Goal: Task Accomplishment & Management: Complete application form

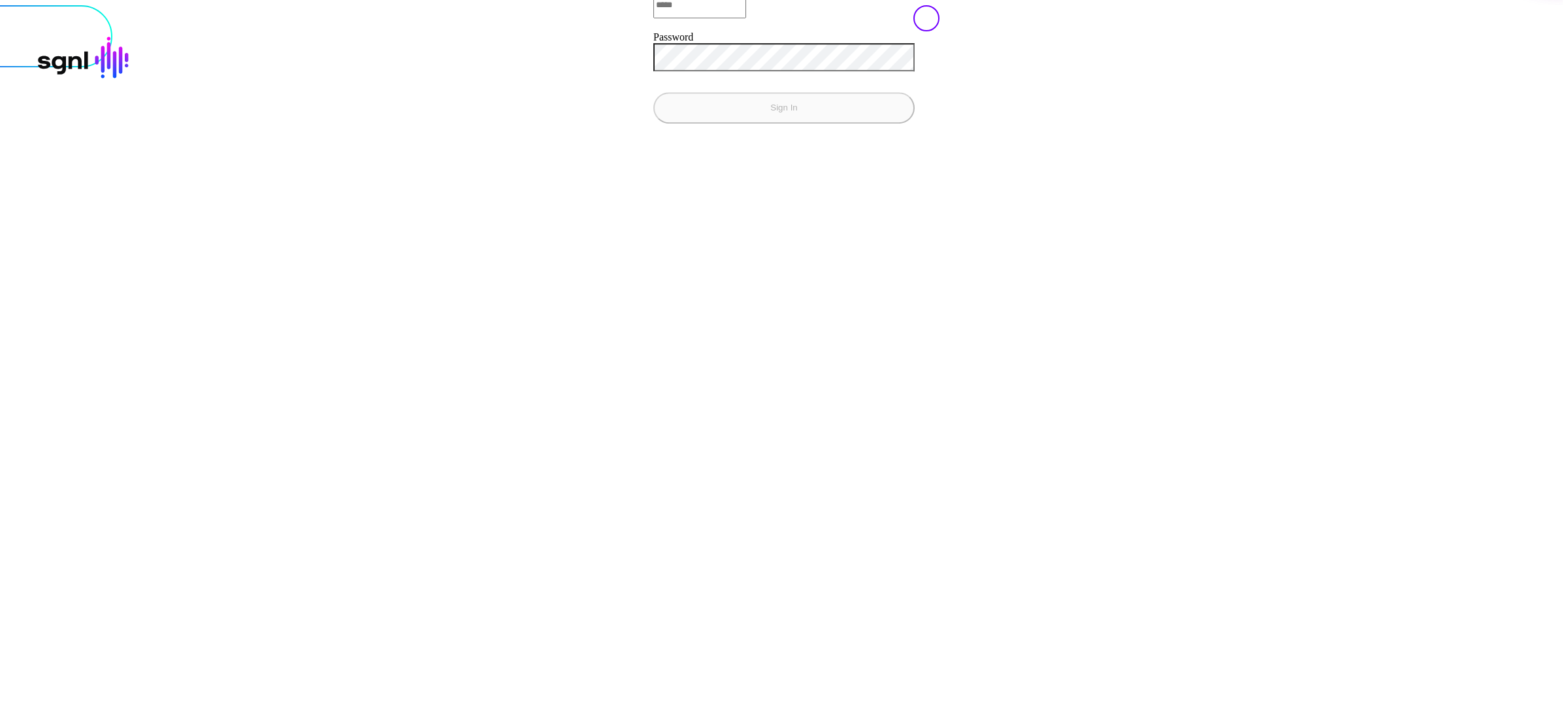
click at [653, 19] on input "Email" at bounding box center [699, 5] width 92 height 26
type input "**********"
click at [653, 93] on button "Sign In" at bounding box center [784, 108] width 262 height 32
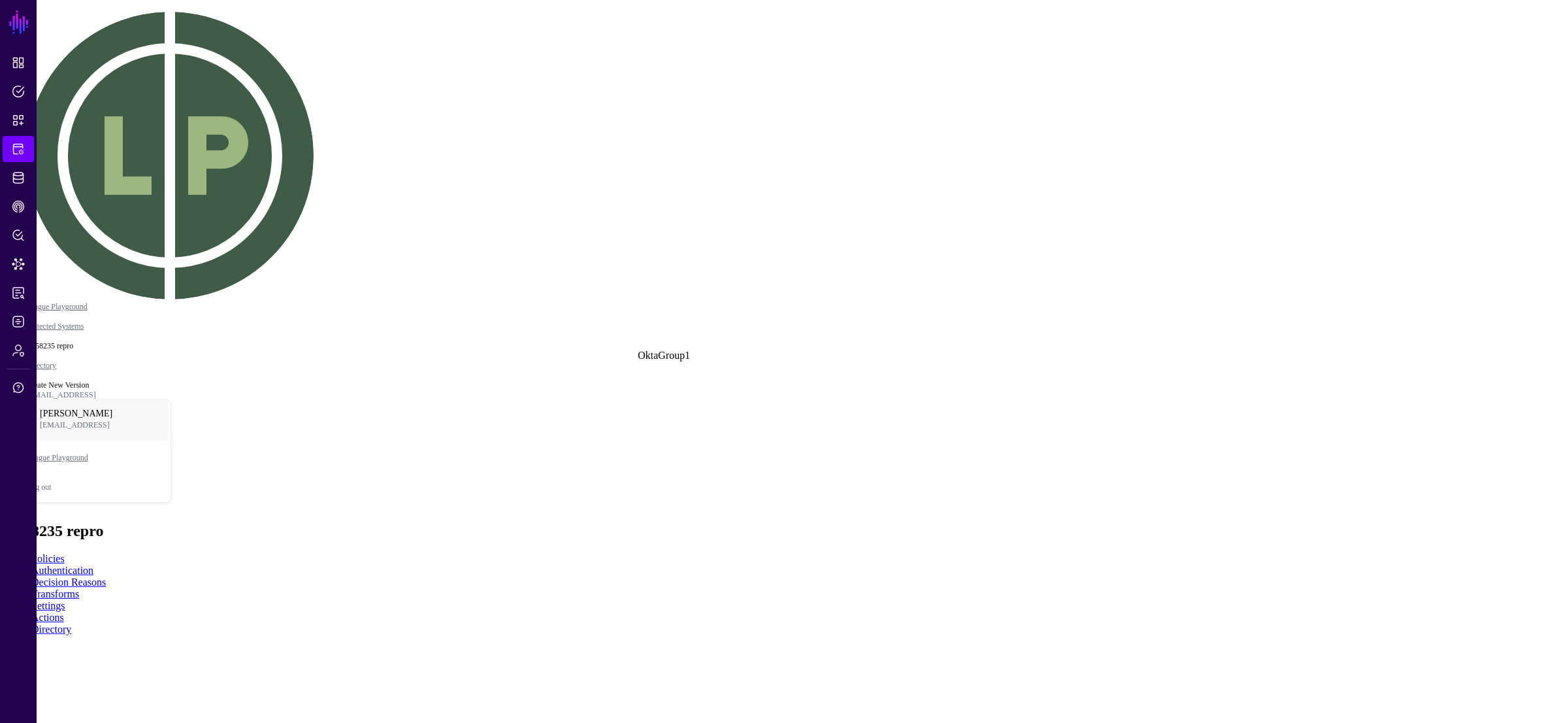
click at [173, 53] on div "Graph Condition" at bounding box center [137, 47] width 70 height 11
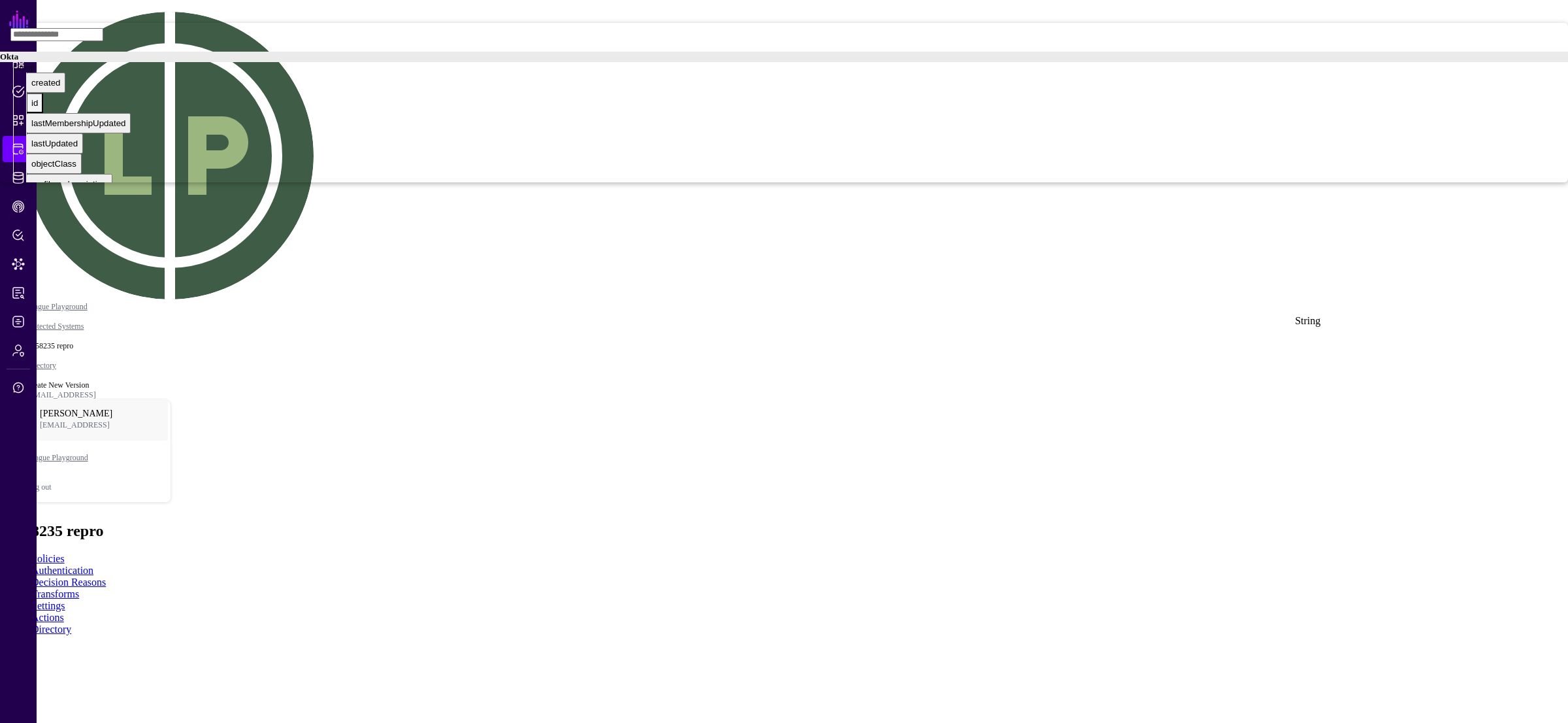
click at [38, 108] on div "id" at bounding box center [34, 103] width 6 height 10
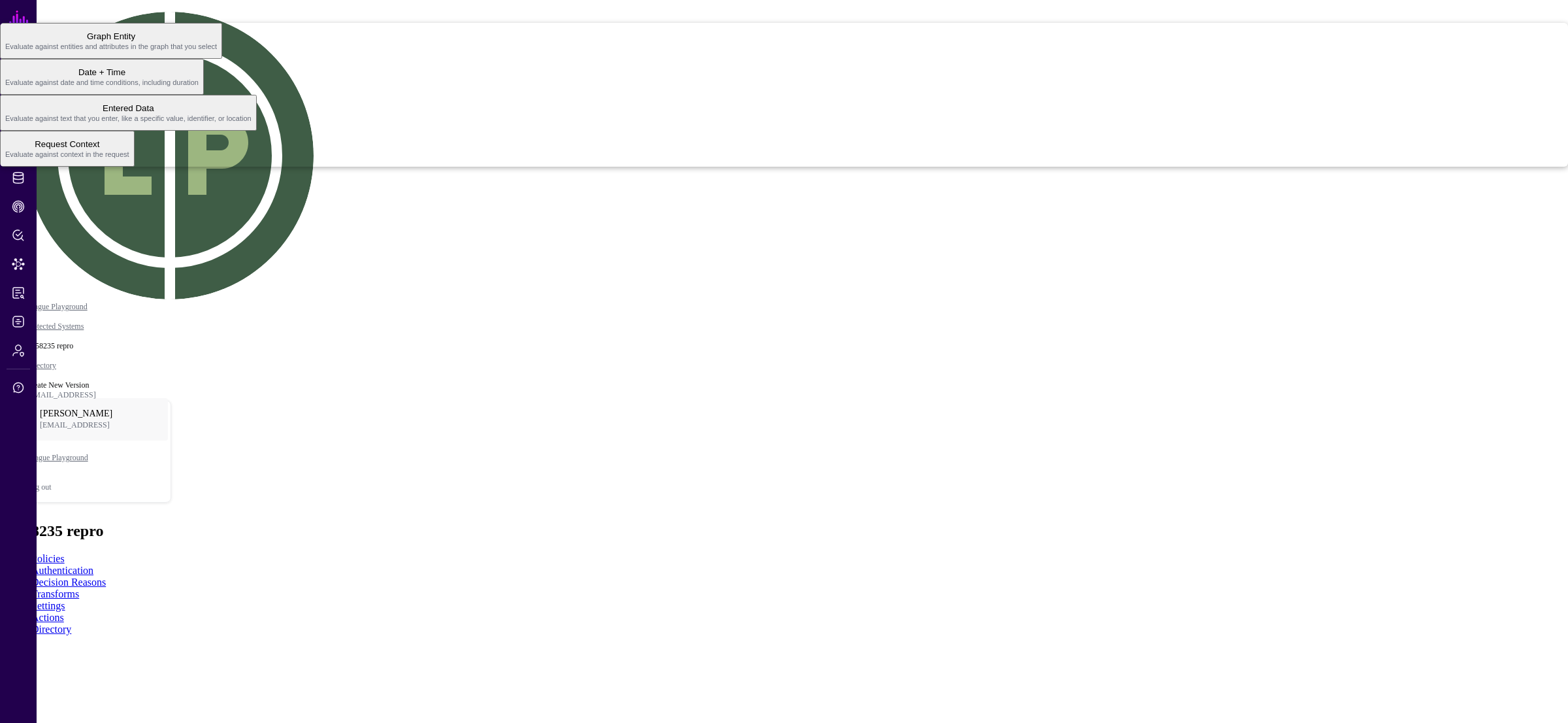
drag, startPoint x: 1379, startPoint y: 401, endPoint x: 1374, endPoint y: 375, distance: 26.5
click at [129, 161] on span "Request Context Evaluate against context in the request" at bounding box center [67, 149] width 124 height 26
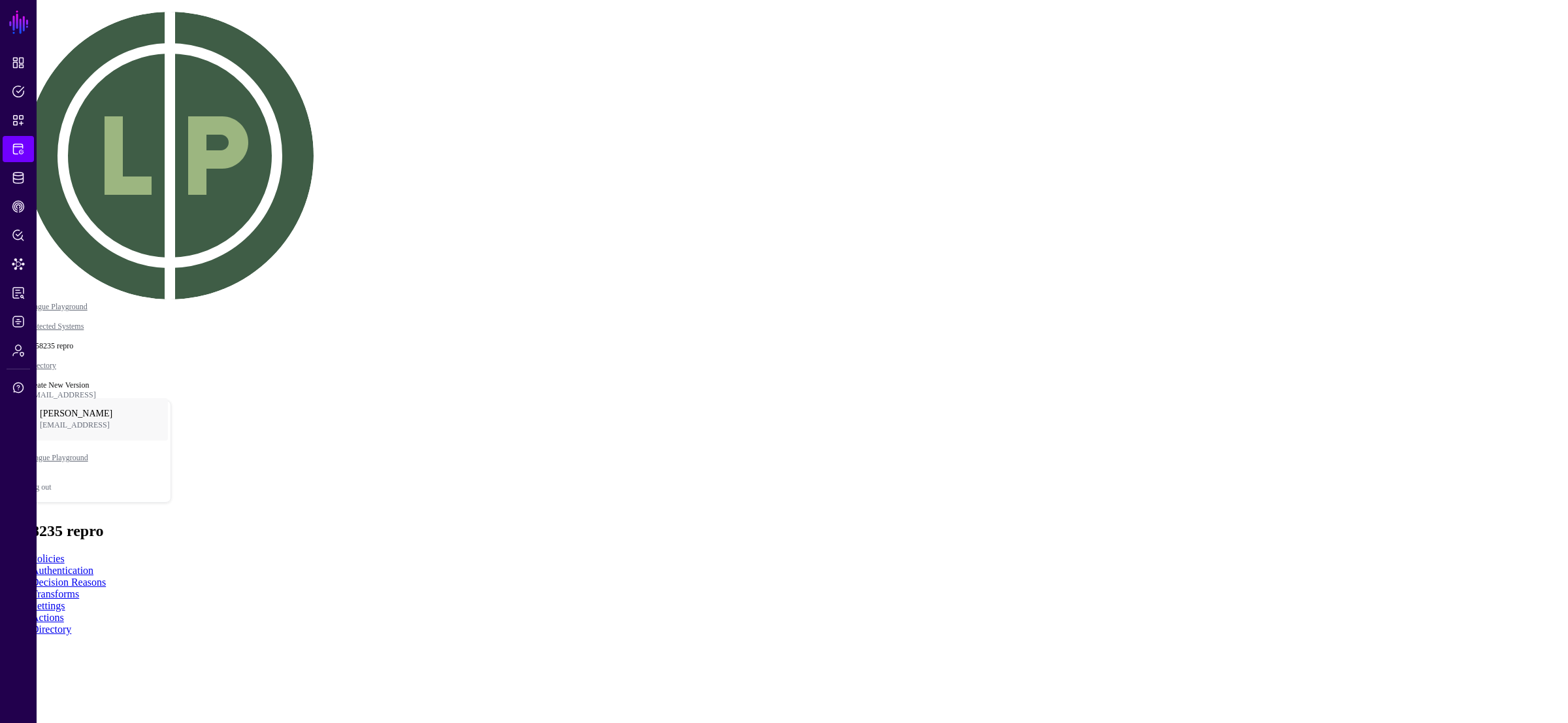
click at [39, 78] on div "Principal" at bounding box center [22, 74] width 33 height 10
click at [173, 53] on div "Graph Condition" at bounding box center [137, 47] width 70 height 11
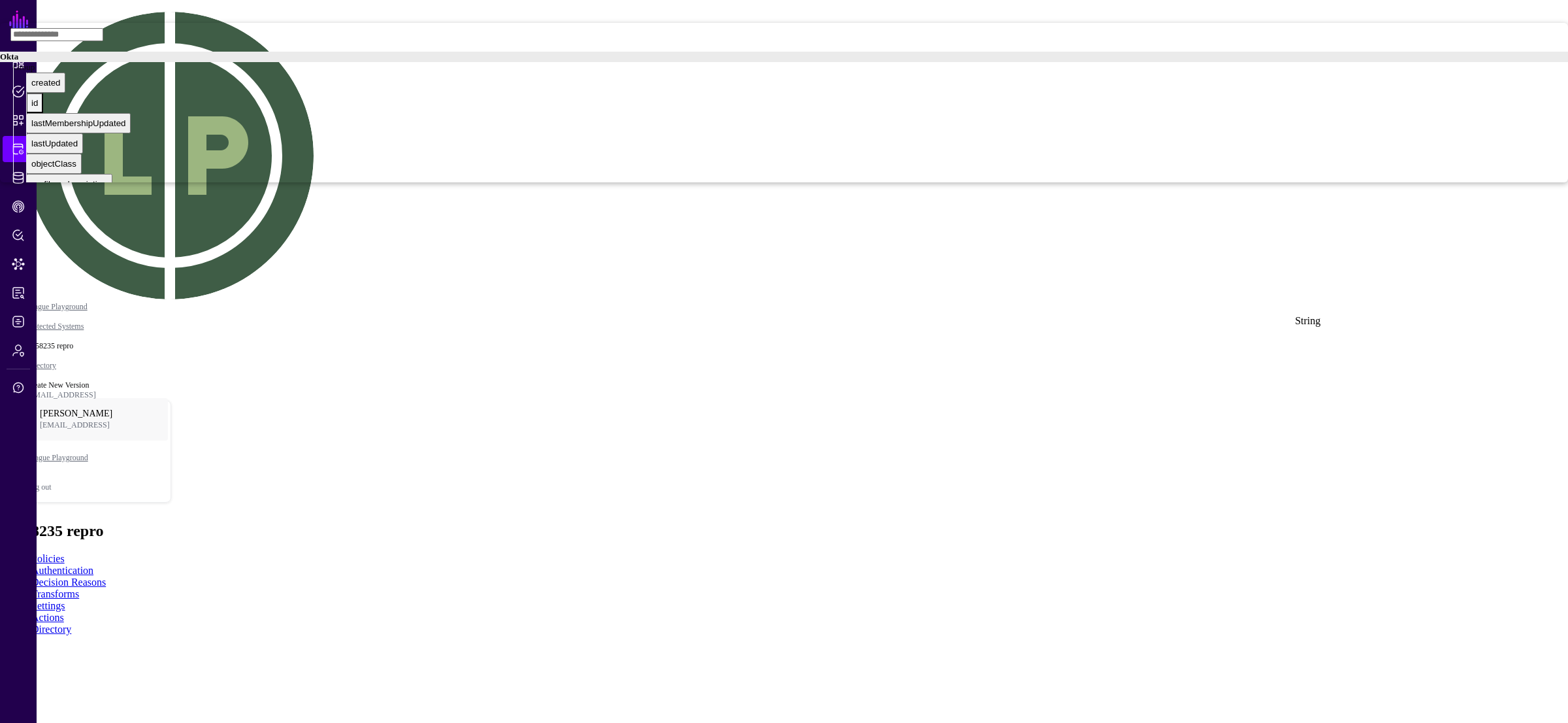
click at [38, 108] on div "id" at bounding box center [34, 103] width 6 height 10
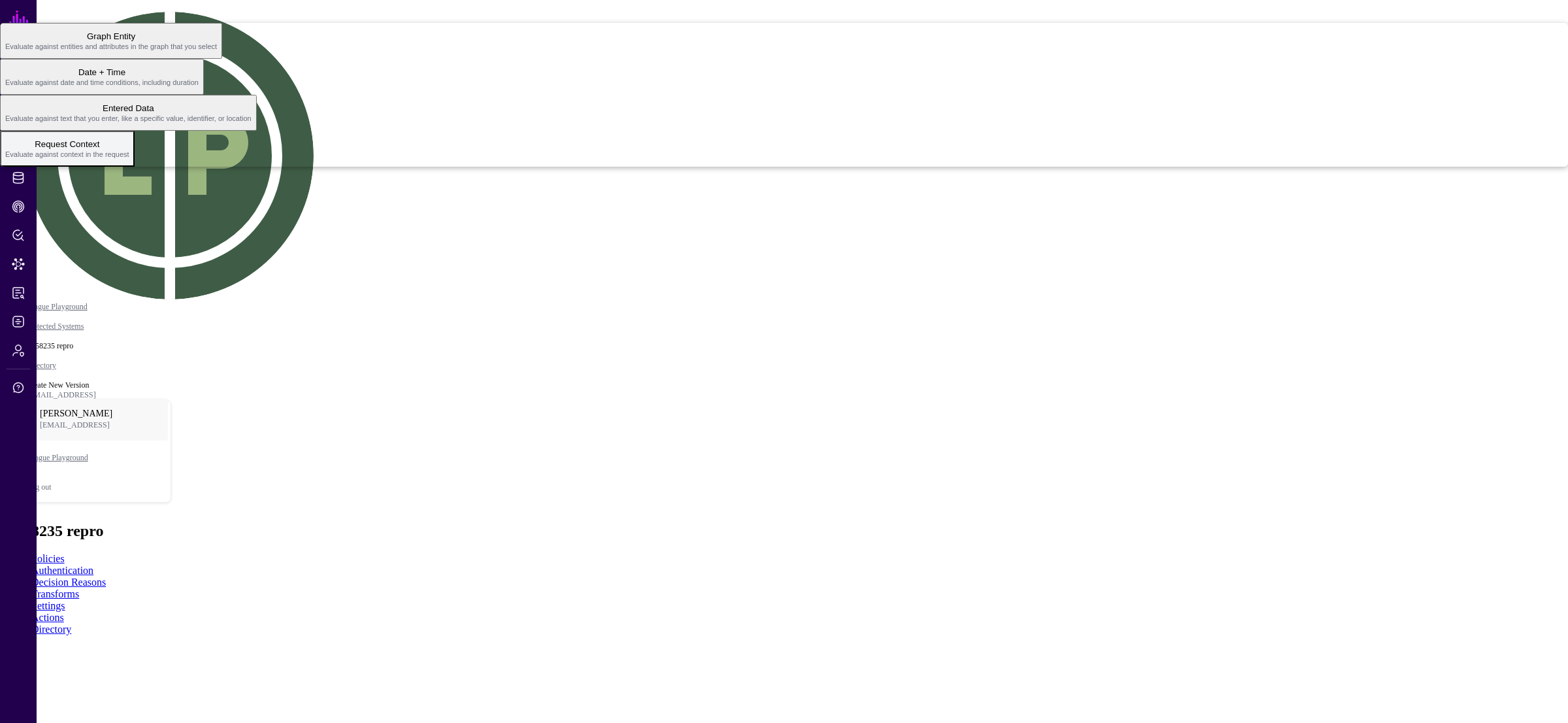
click at [129, 161] on span "Request Context Evaluate against context in the request" at bounding box center [67, 149] width 124 height 26
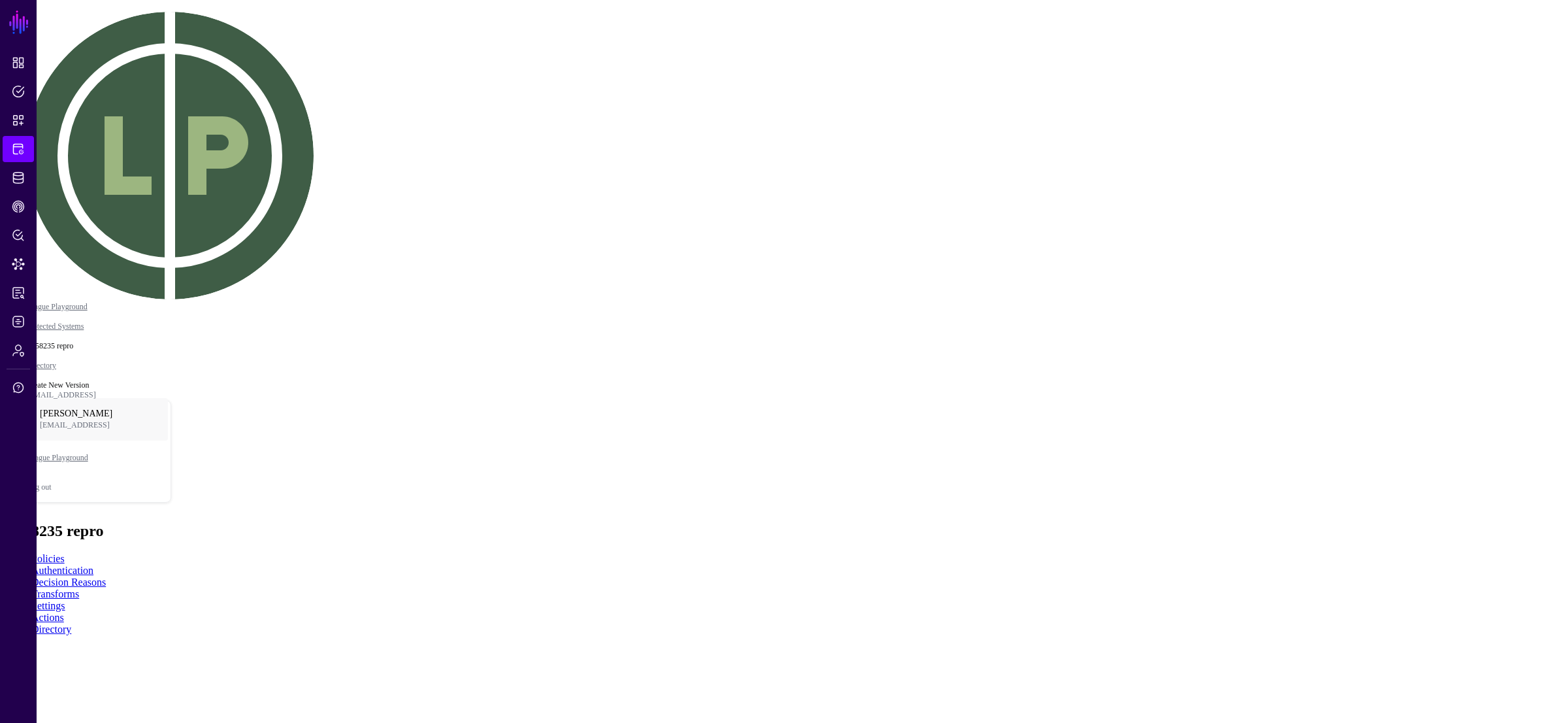
drag, startPoint x: 1373, startPoint y: 285, endPoint x: 1372, endPoint y: 293, distance: 8.1
click at [29, 99] on div "Action" at bounding box center [17, 94] width 24 height 10
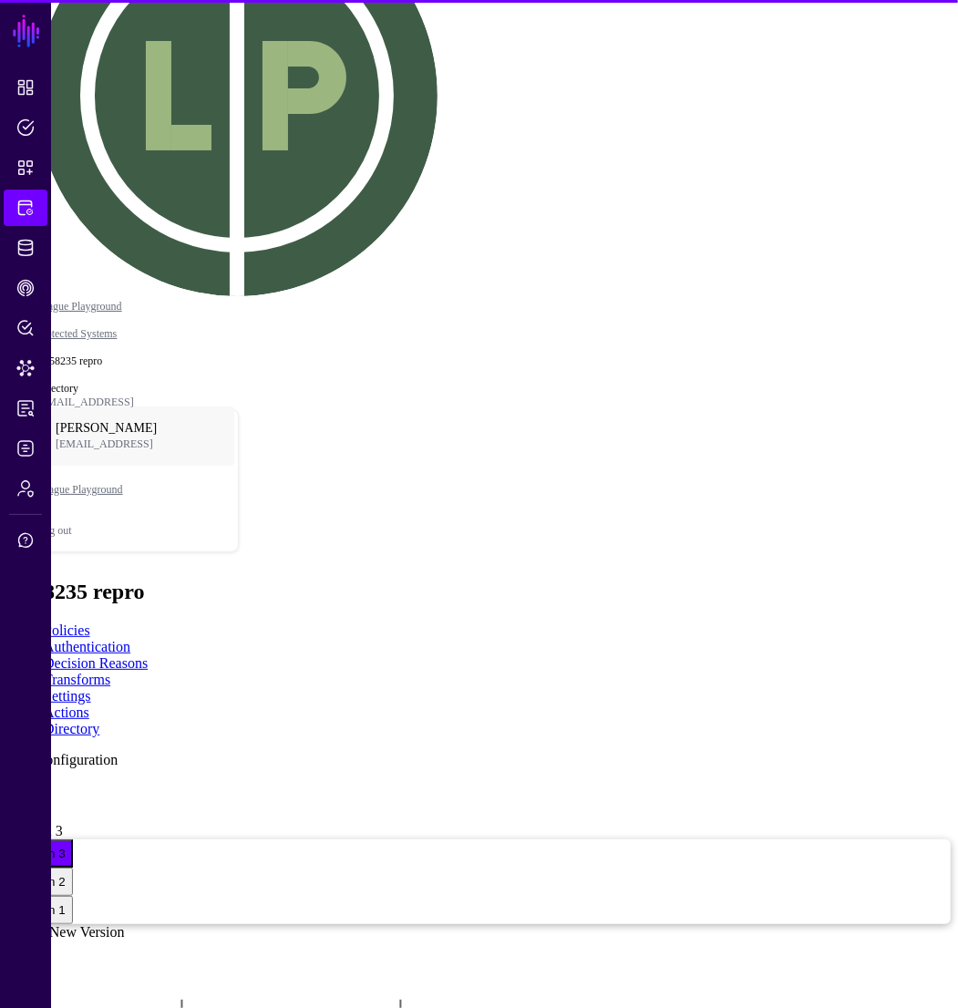
scroll to position [187, 0]
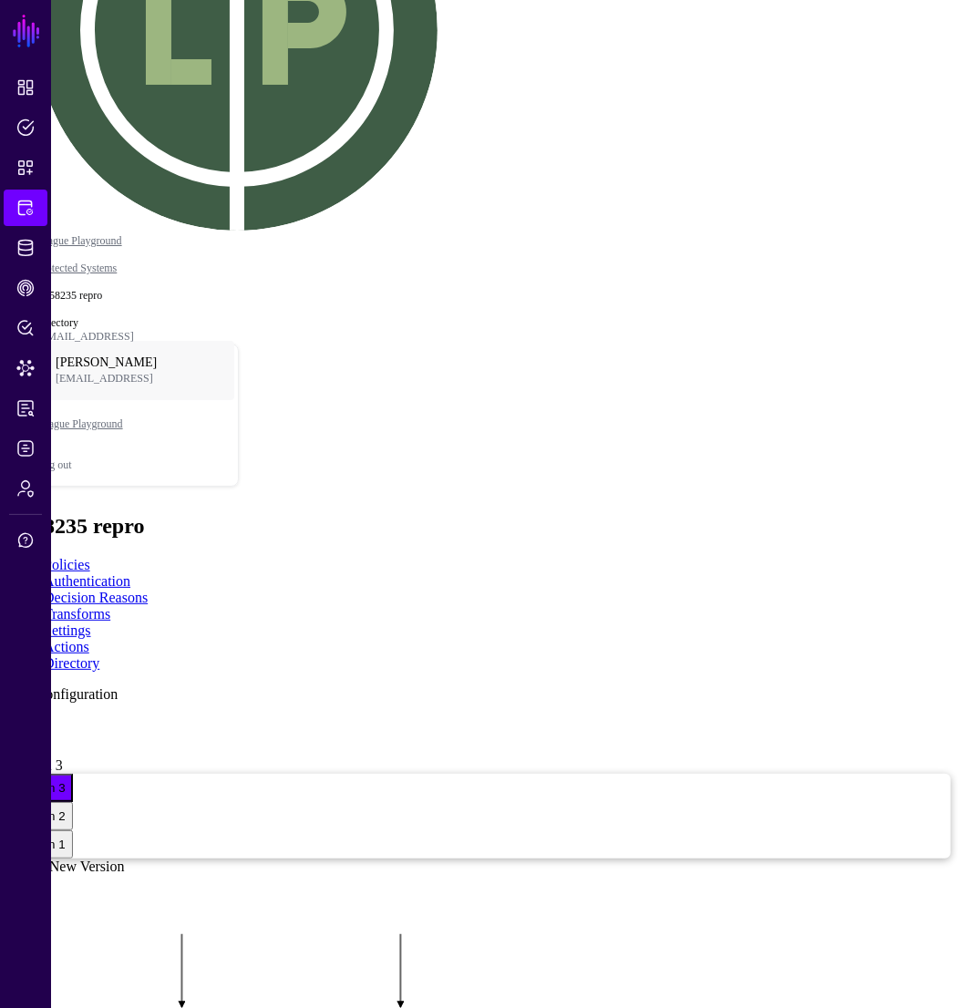
click at [125, 859] on link "Create New Version" at bounding box center [66, 866] width 118 height 15
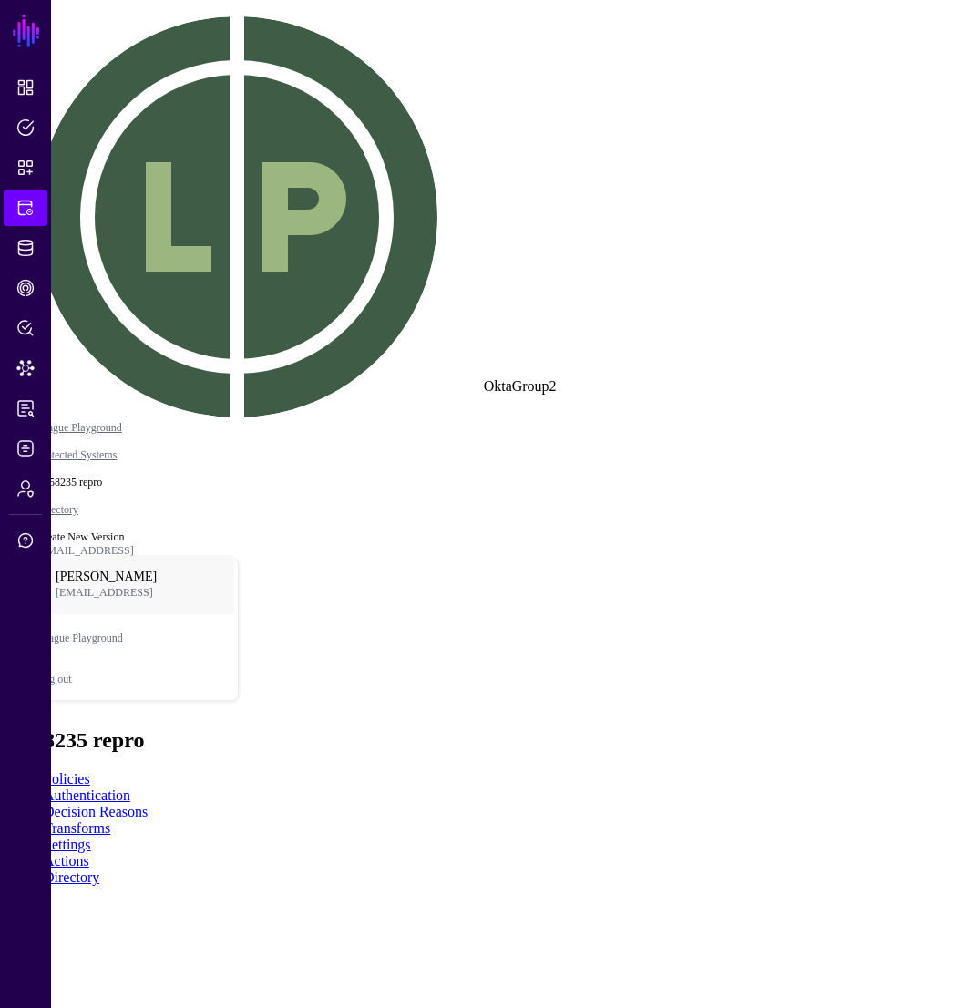
click div "OktaGroup2"
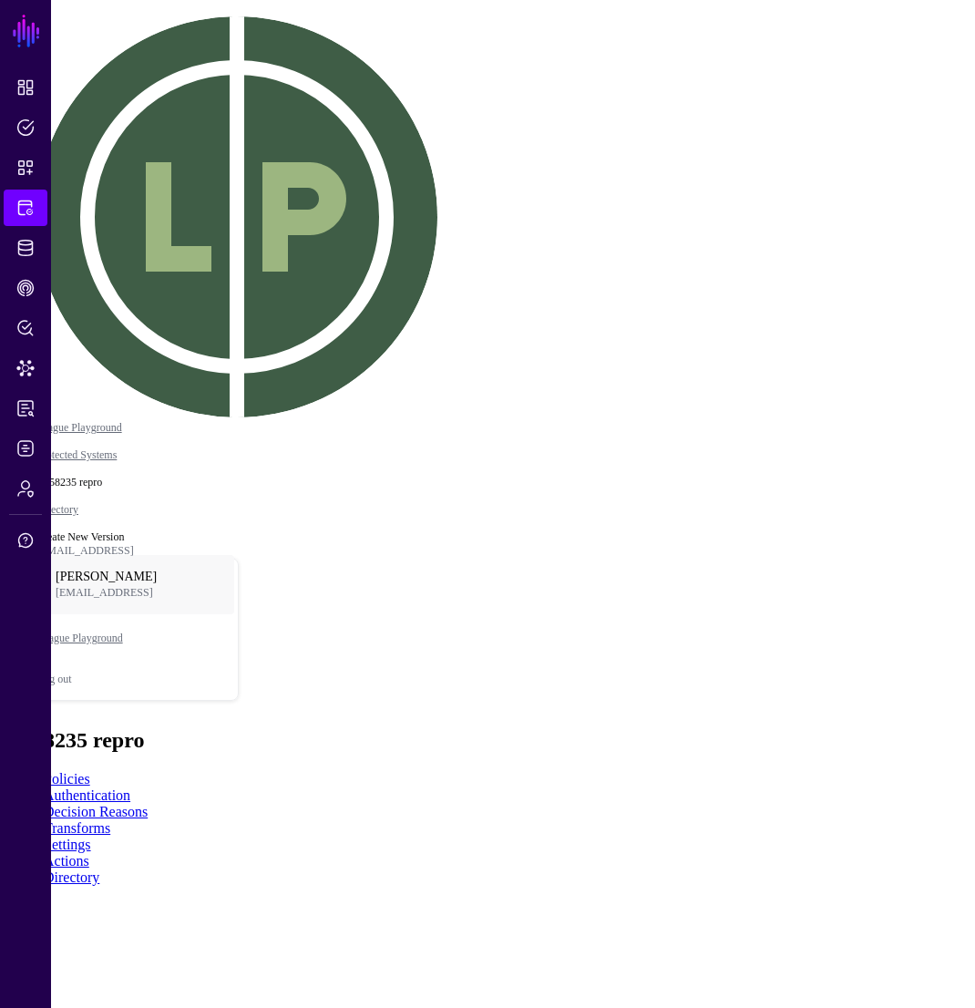
drag, startPoint x: 447, startPoint y: 210, endPoint x: 502, endPoint y: 211, distance: 55.6
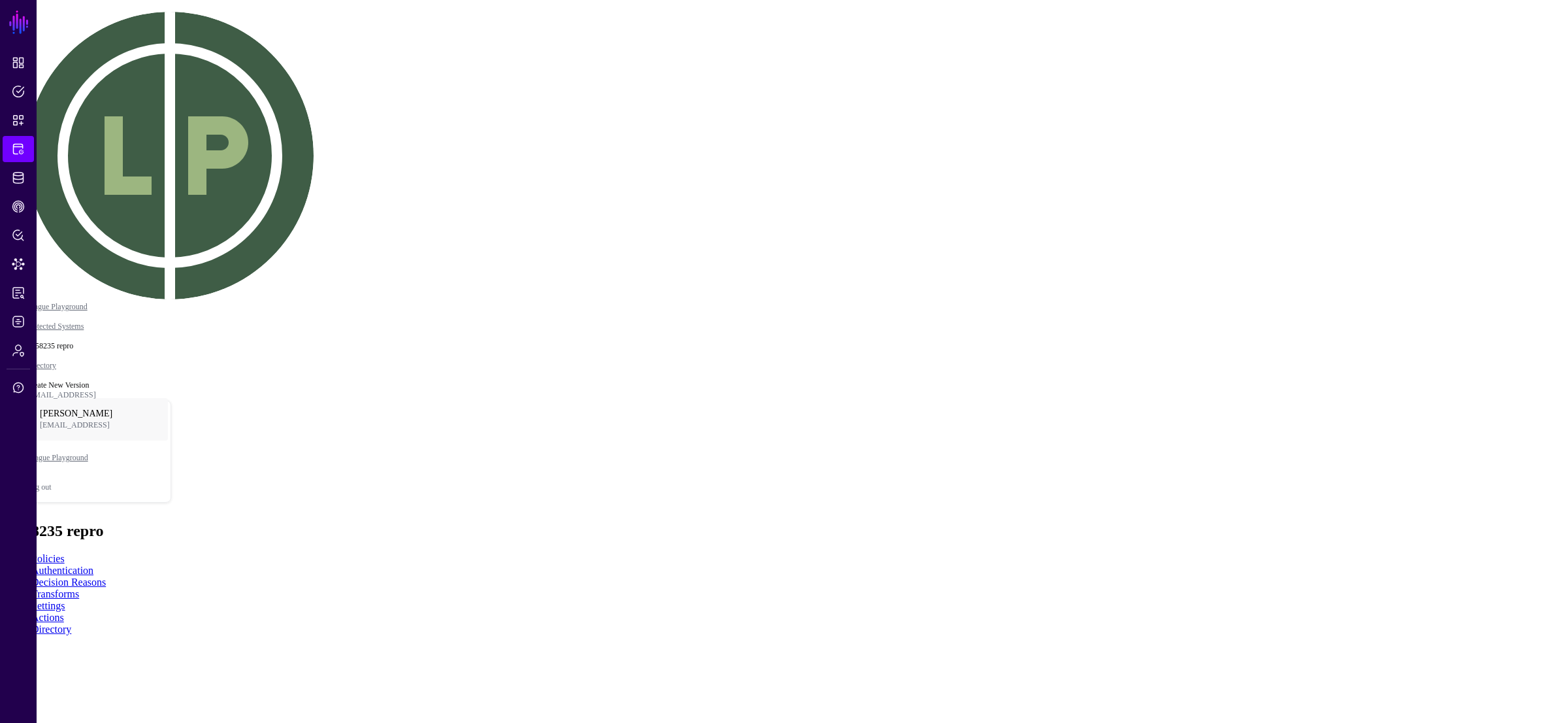
drag, startPoint x: 893, startPoint y: 288, endPoint x: 1036, endPoint y: 313, distance: 145.2
drag, startPoint x: 901, startPoint y: 322, endPoint x: 1052, endPoint y: 327, distance: 151.1
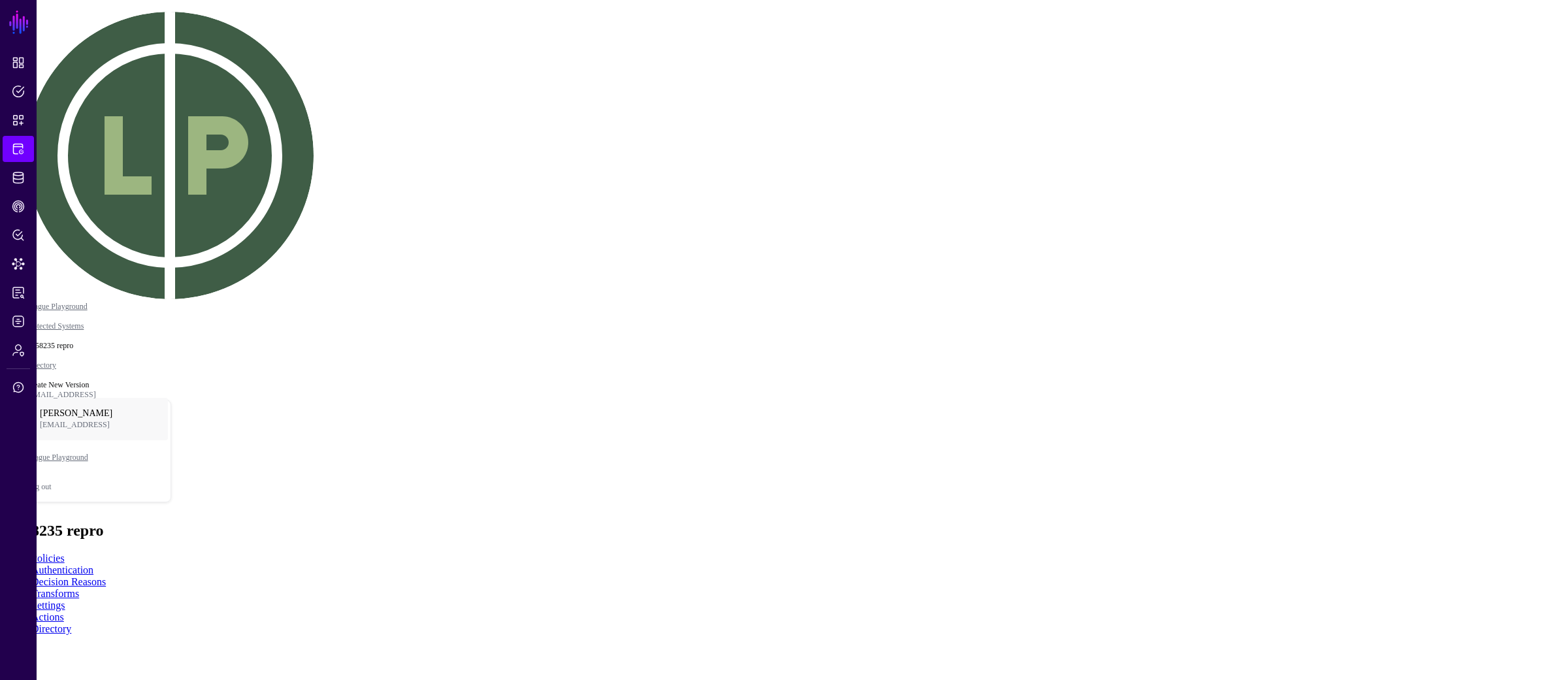
click at [5, 652] on link at bounding box center [5, 652] width 0 height 0
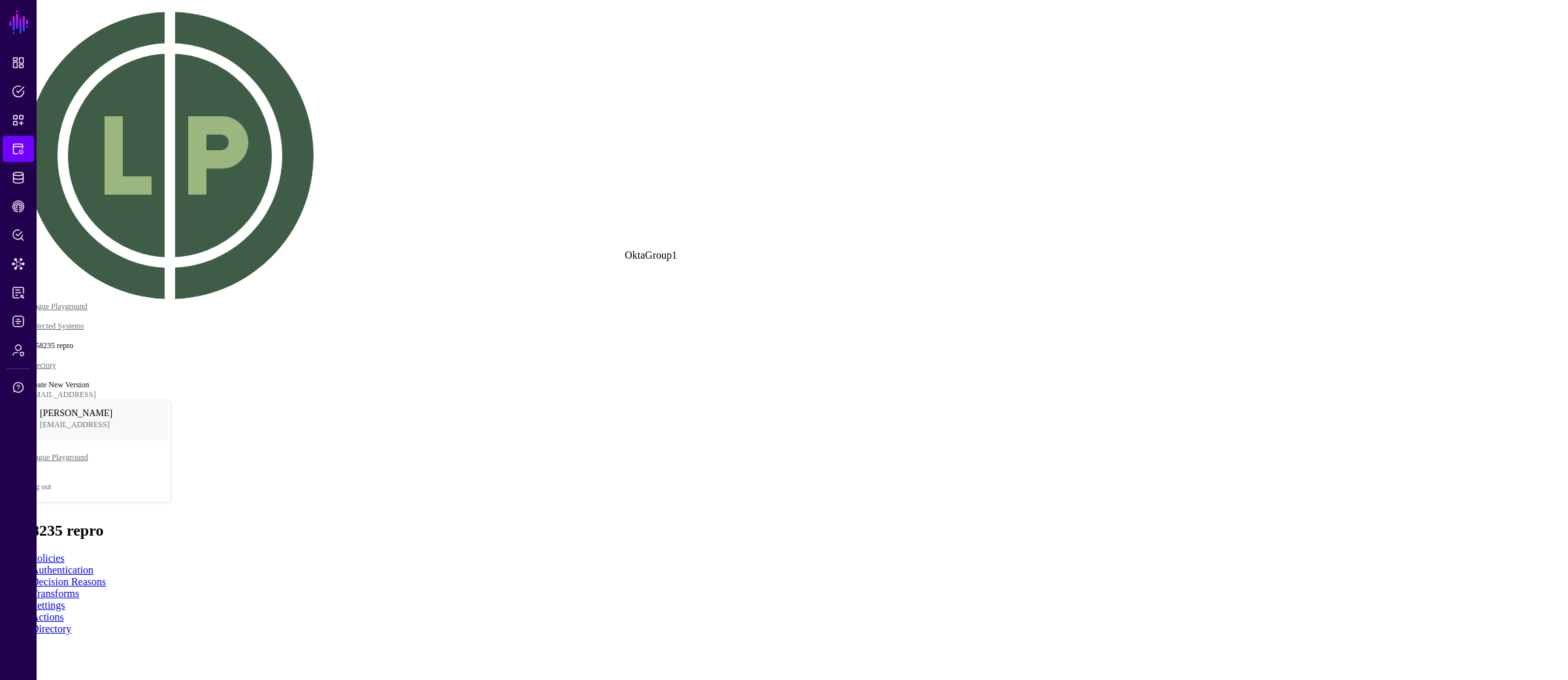
drag, startPoint x: 1189, startPoint y: 271, endPoint x: 1103, endPoint y: 271, distance: 86.0
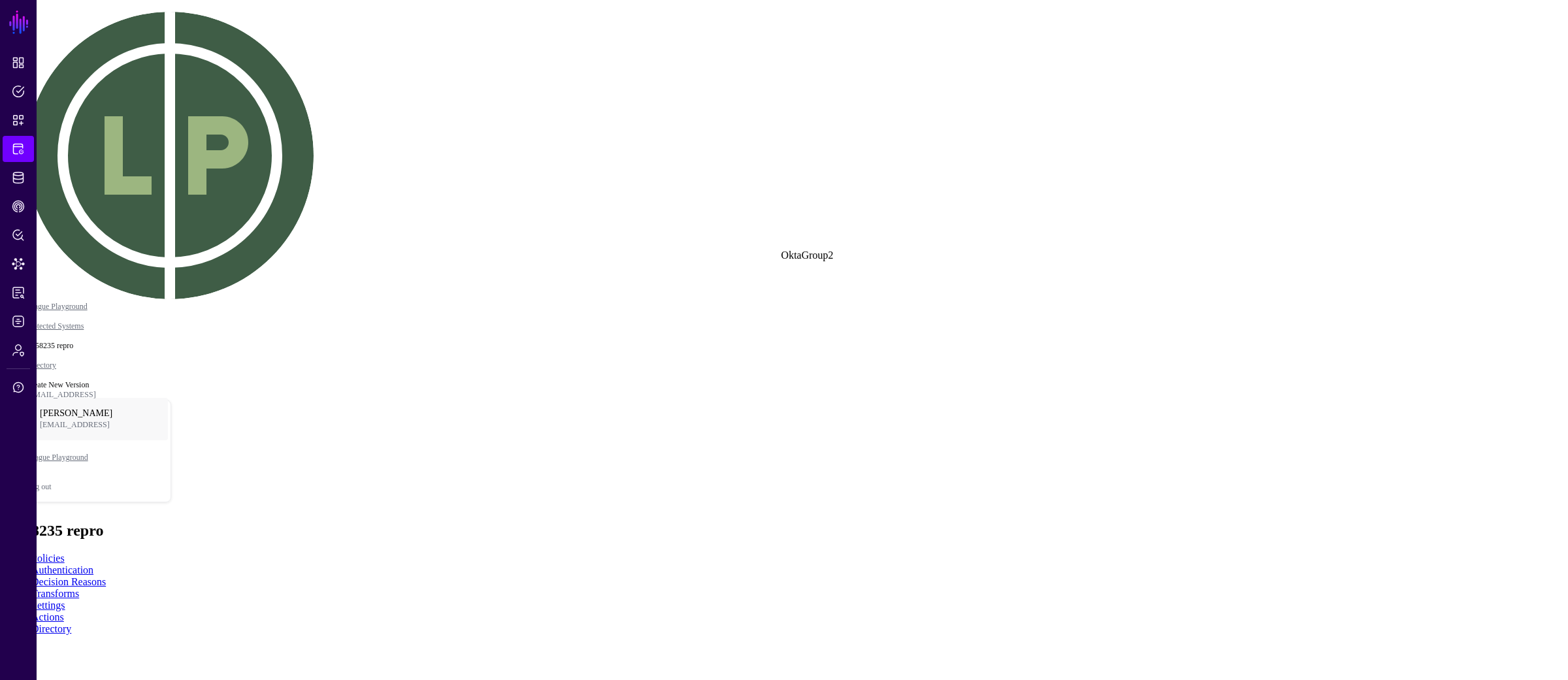
click div "Group OktaGroup2"
click at [1498, 53] on link "Graph Condition" at bounding box center [1534, 47] width 70 height 11
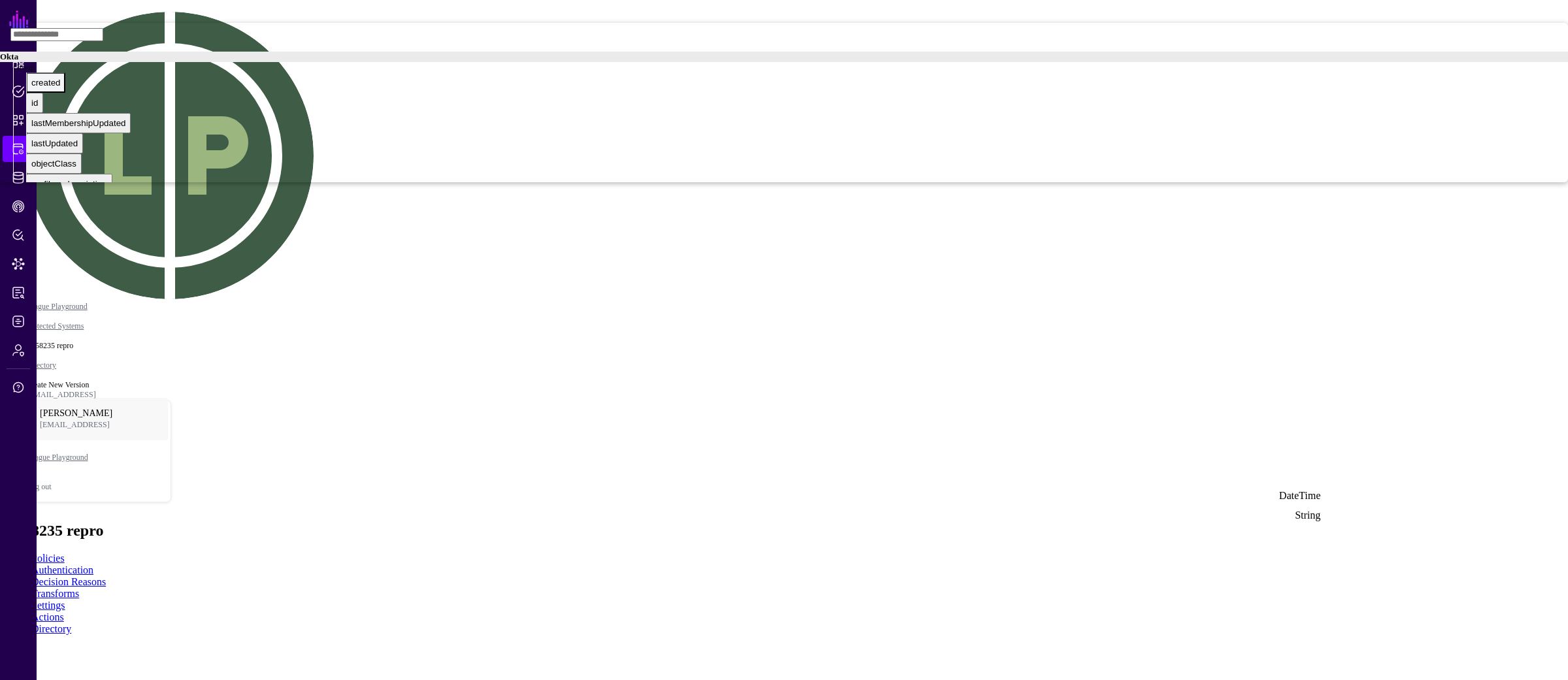
click at [60, 87] on div "created" at bounding box center [46, 82] width 29 height 10
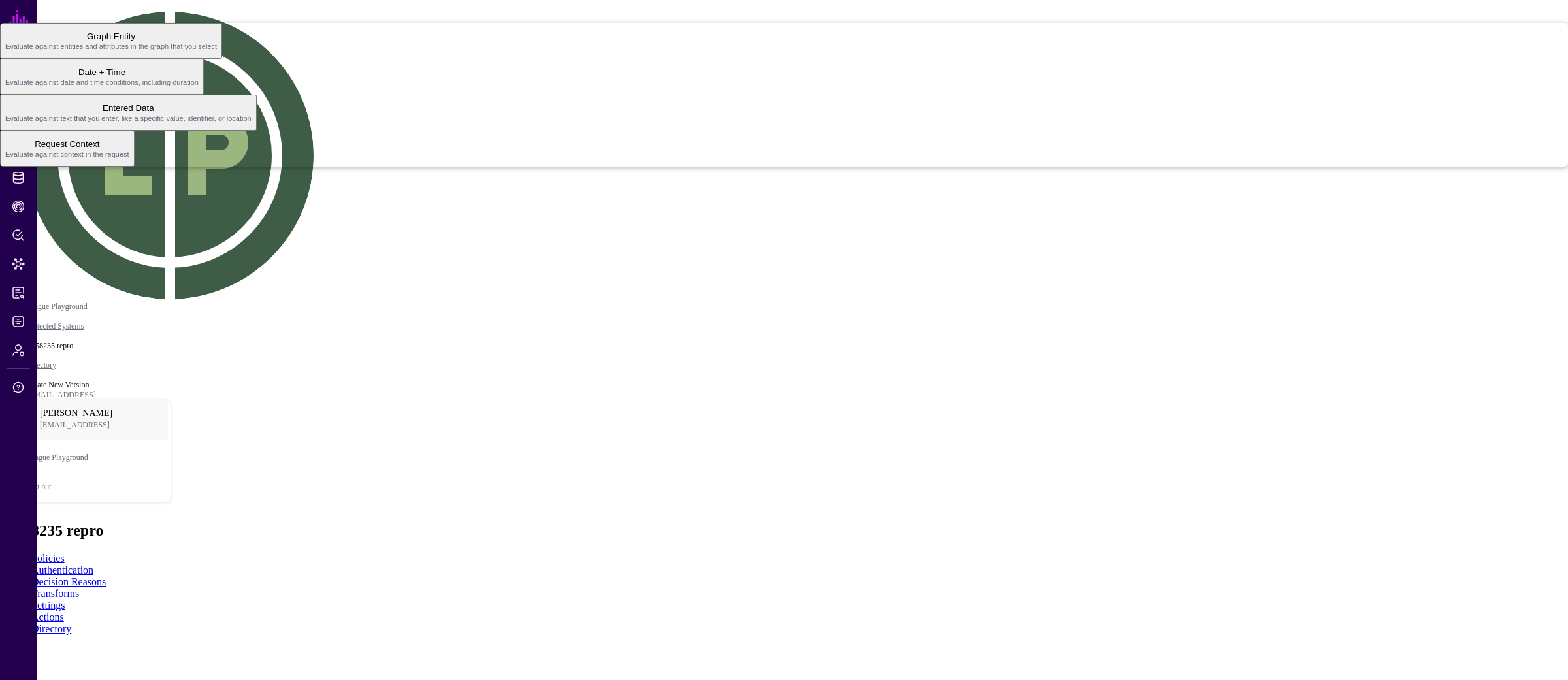
click at [129, 161] on span "Request Context Evaluate against context in the request" at bounding box center [67, 149] width 124 height 26
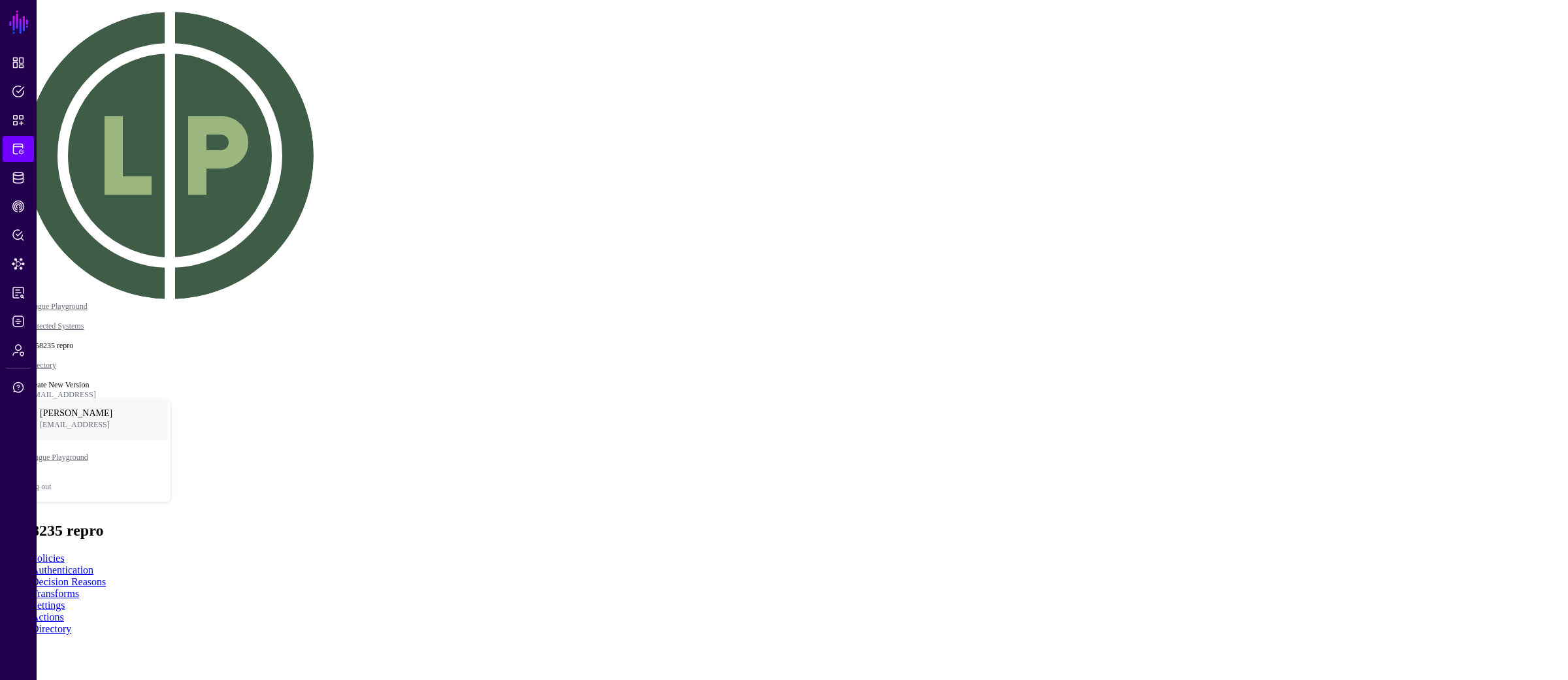
click at [39, 78] on div "Principal" at bounding box center [22, 74] width 33 height 10
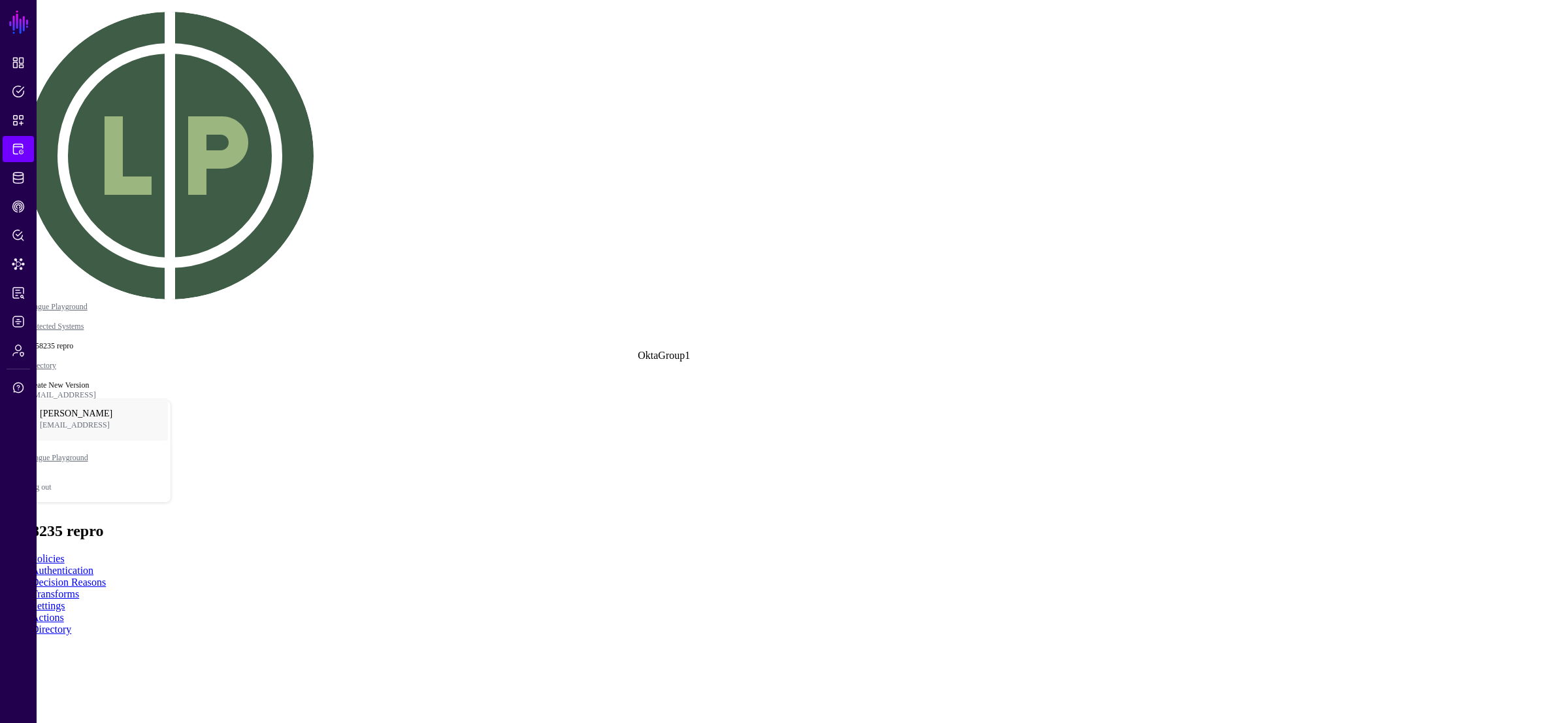
click at [173, 53] on link "Graph Condition" at bounding box center [137, 47] width 70 height 11
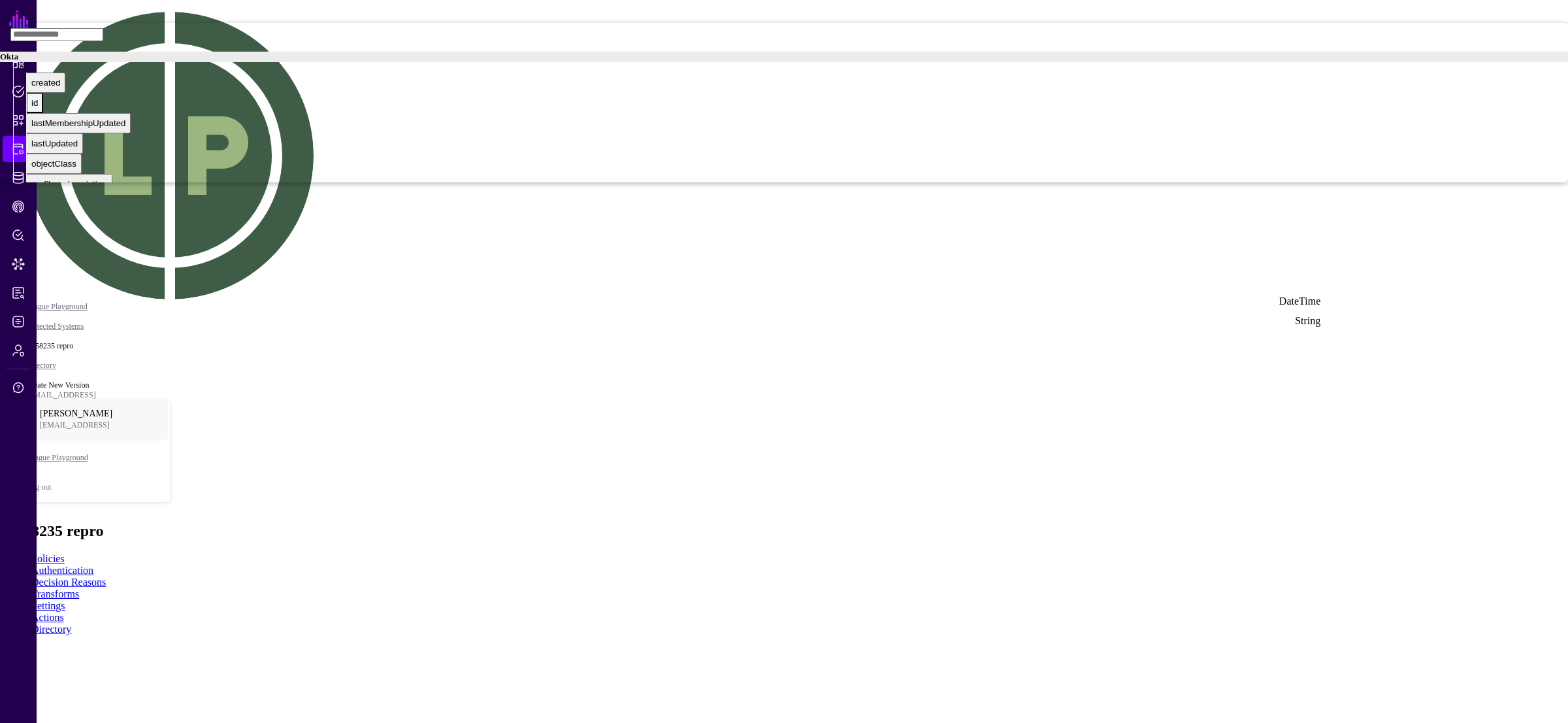
click at [38, 108] on div "id" at bounding box center [34, 103] width 6 height 10
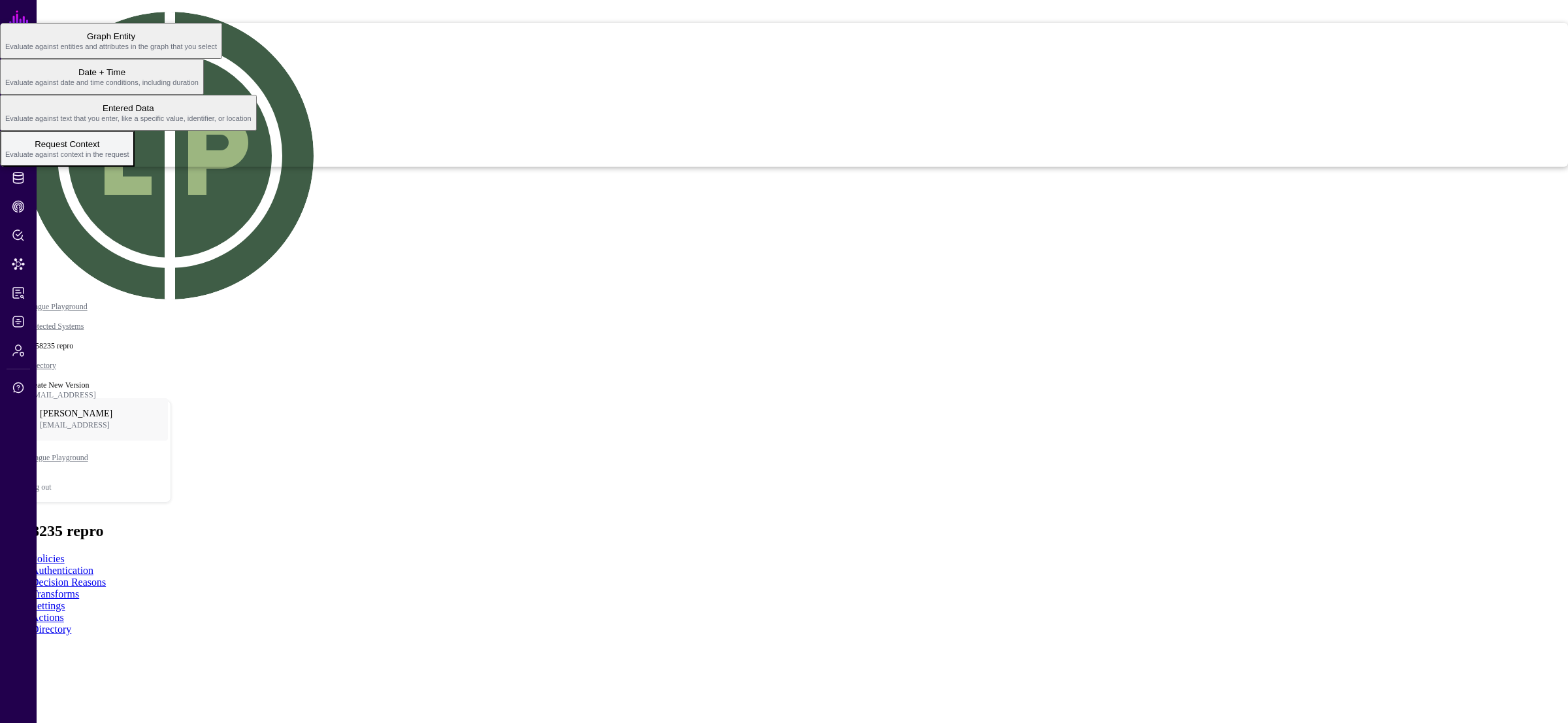
click at [129, 159] on span "Evaluate against context in the request" at bounding box center [67, 154] width 124 height 8
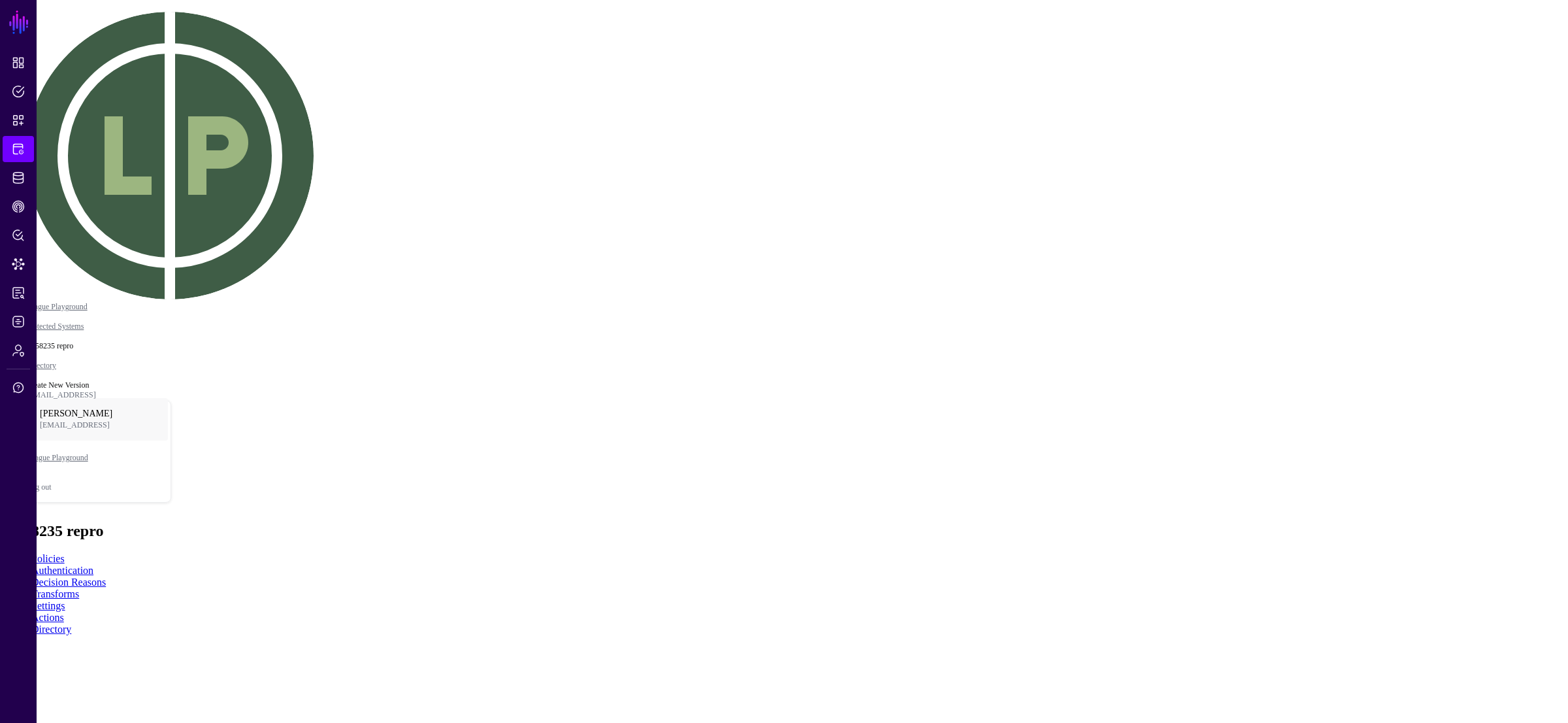
click at [27, 119] on div "Asset" at bounding box center [16, 114] width 22 height 10
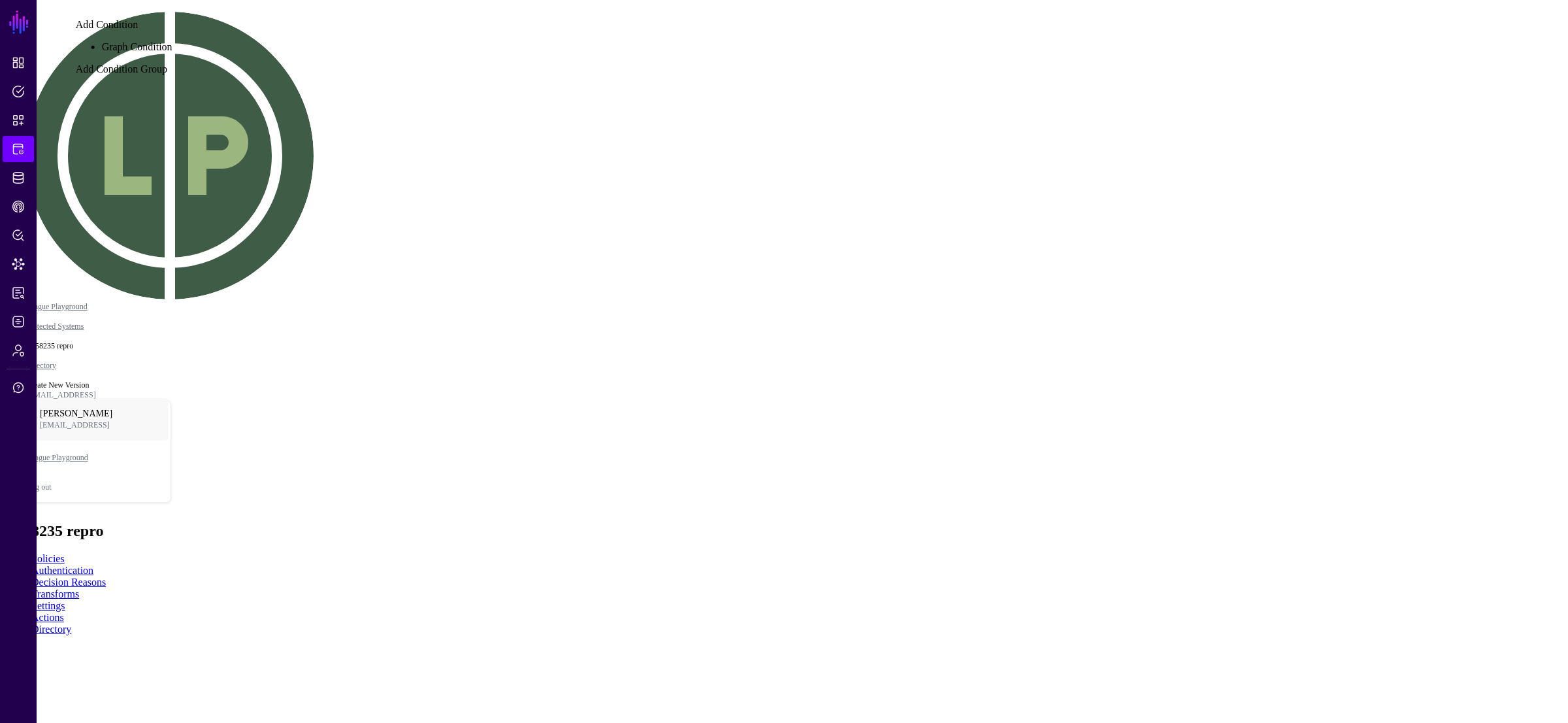
click at [173, 53] on div "Graph Condition" at bounding box center [137, 47] width 70 height 11
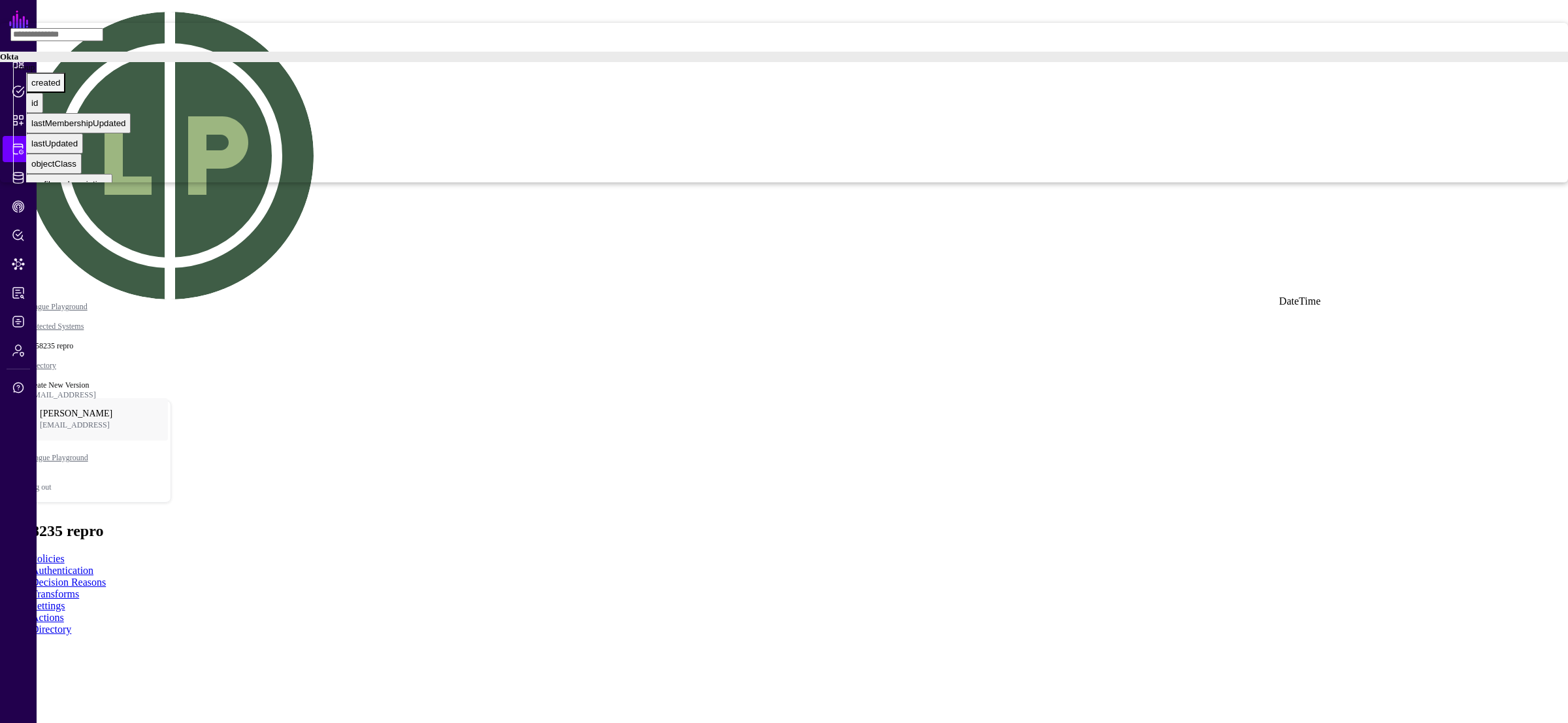
click at [60, 88] on div "created" at bounding box center [46, 82] width 29 height 10
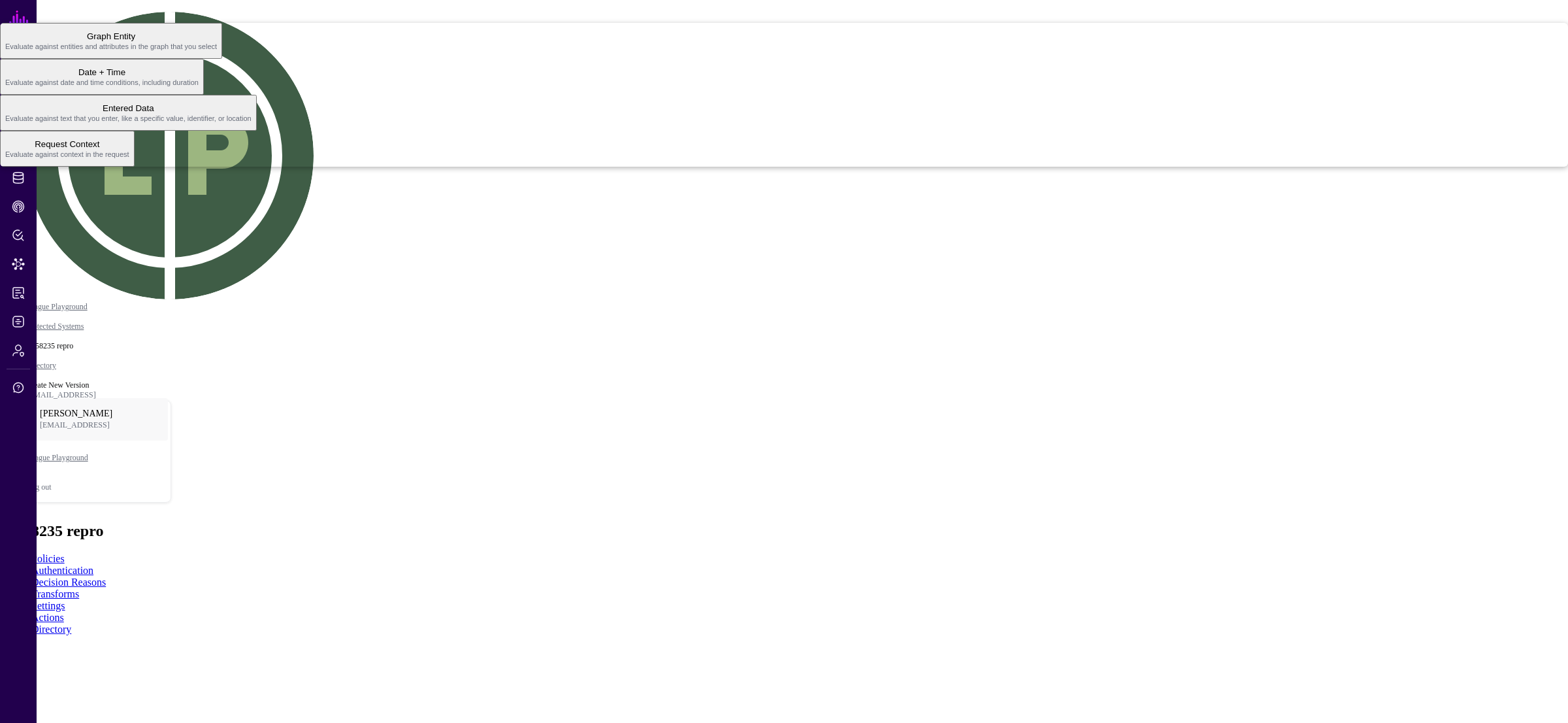
click at [199, 86] on span "Evaluate against date and time conditions, including duration" at bounding box center [102, 82] width 194 height 8
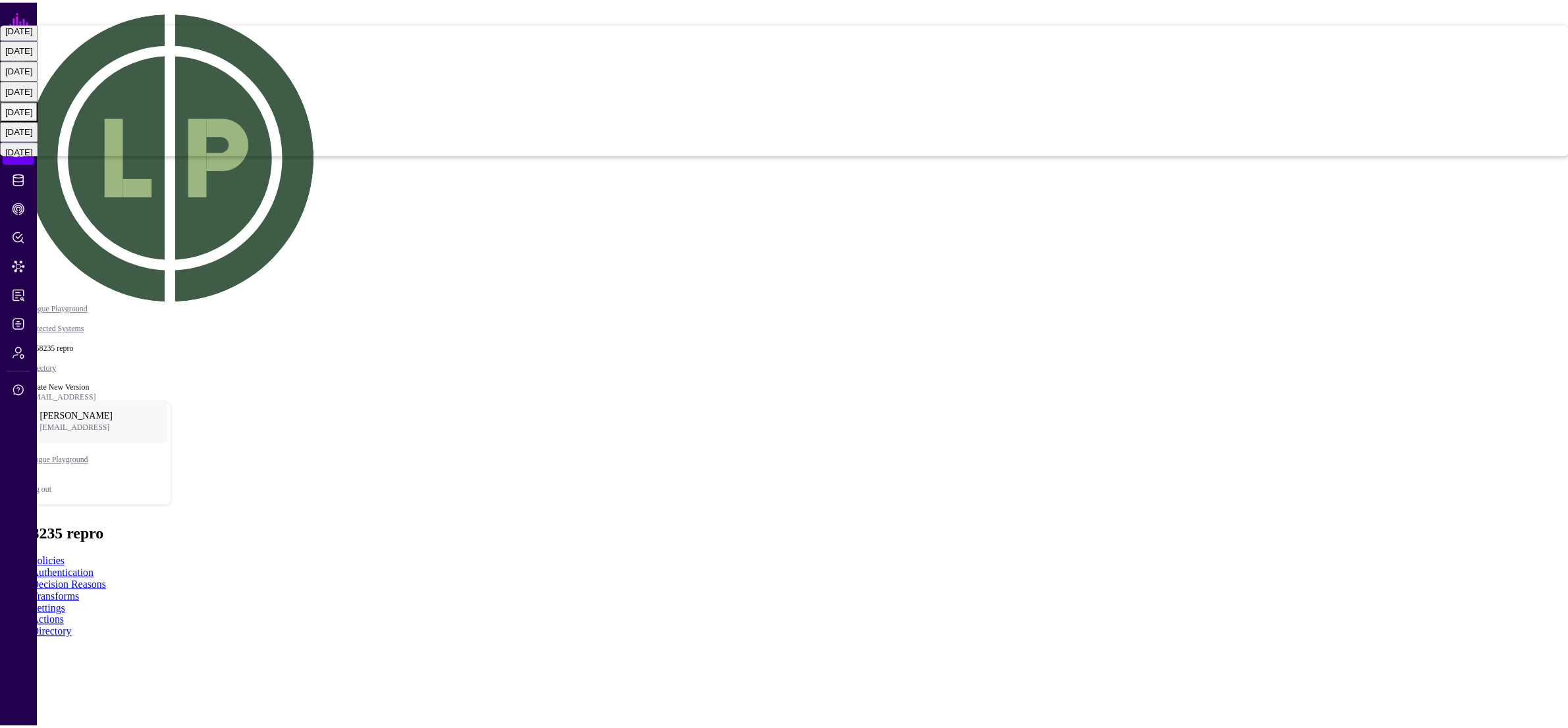
scroll to position [6, 0]
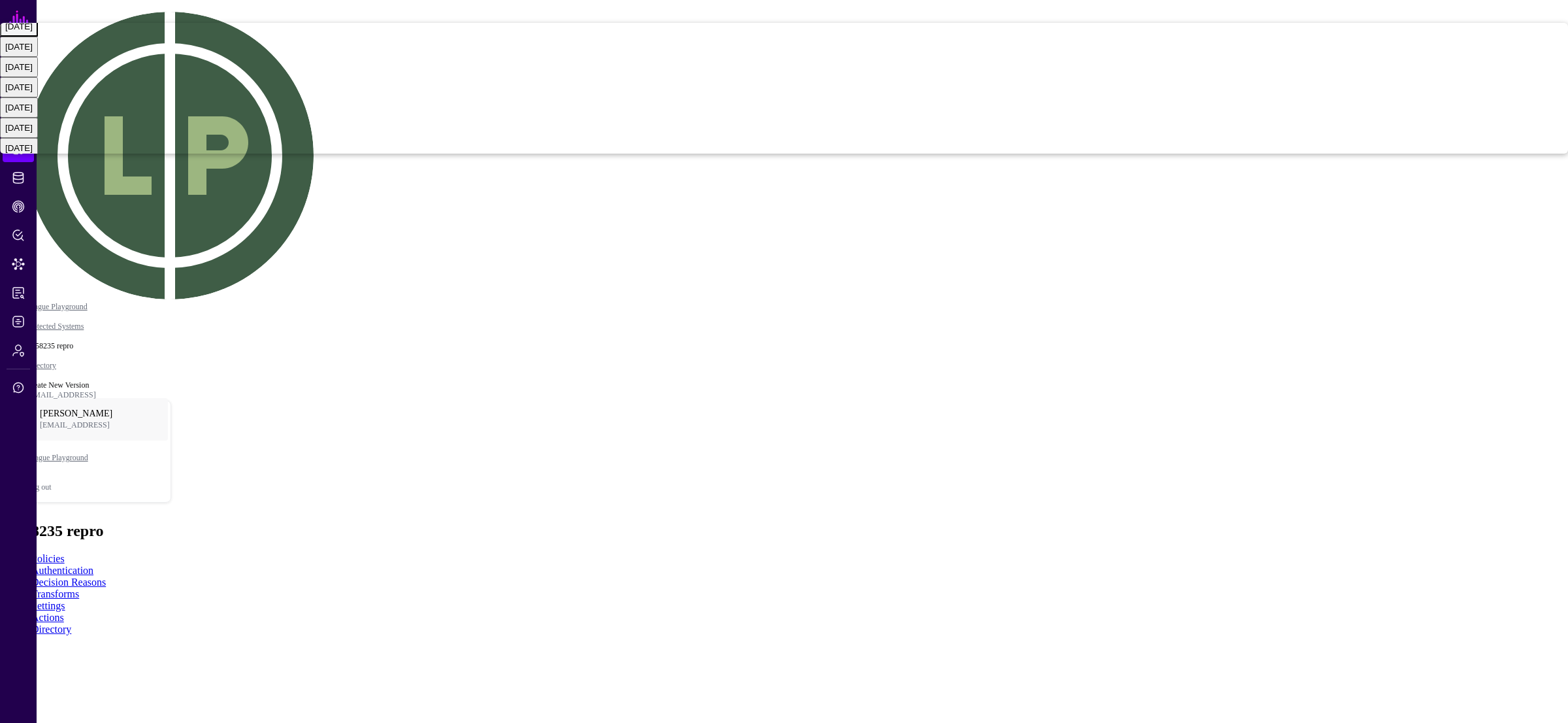
click at [33, 32] on div "[DATE]" at bounding box center [19, 27] width 27 height 10
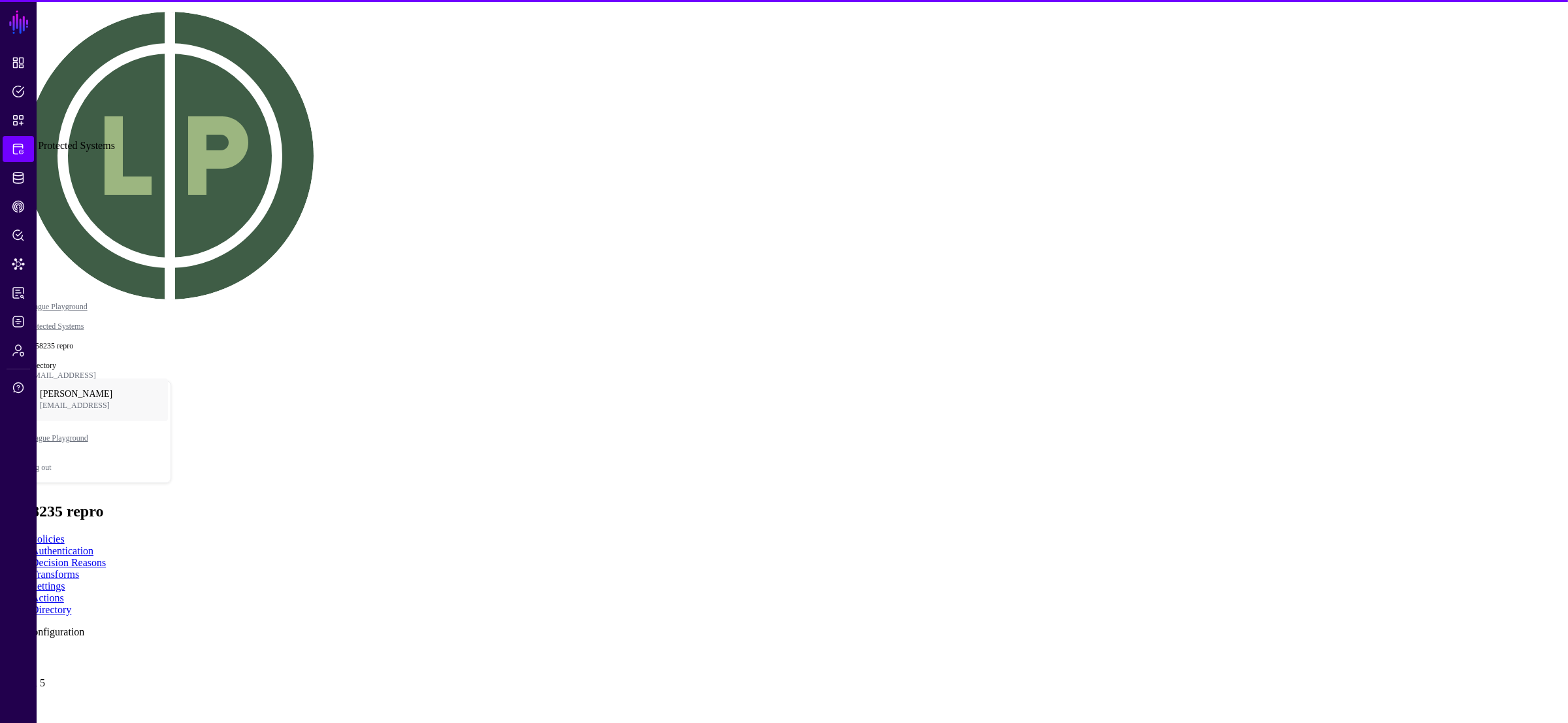
click at [10, 149] on link "Protected Systems" at bounding box center [19, 149] width 32 height 26
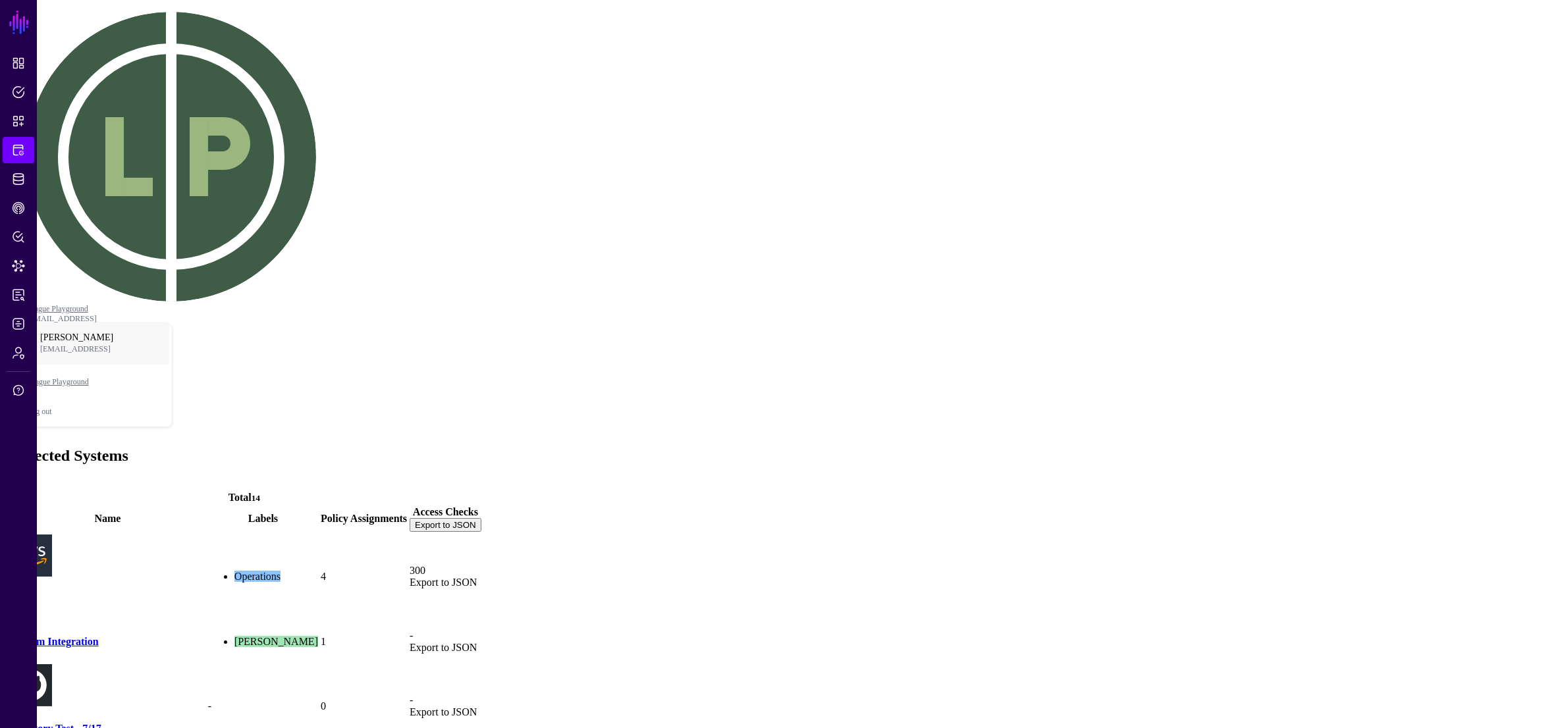
click at [24, 478] on span "Add" at bounding box center [14, 483] width 19 height 11
